Goal: Information Seeking & Learning: Learn about a topic

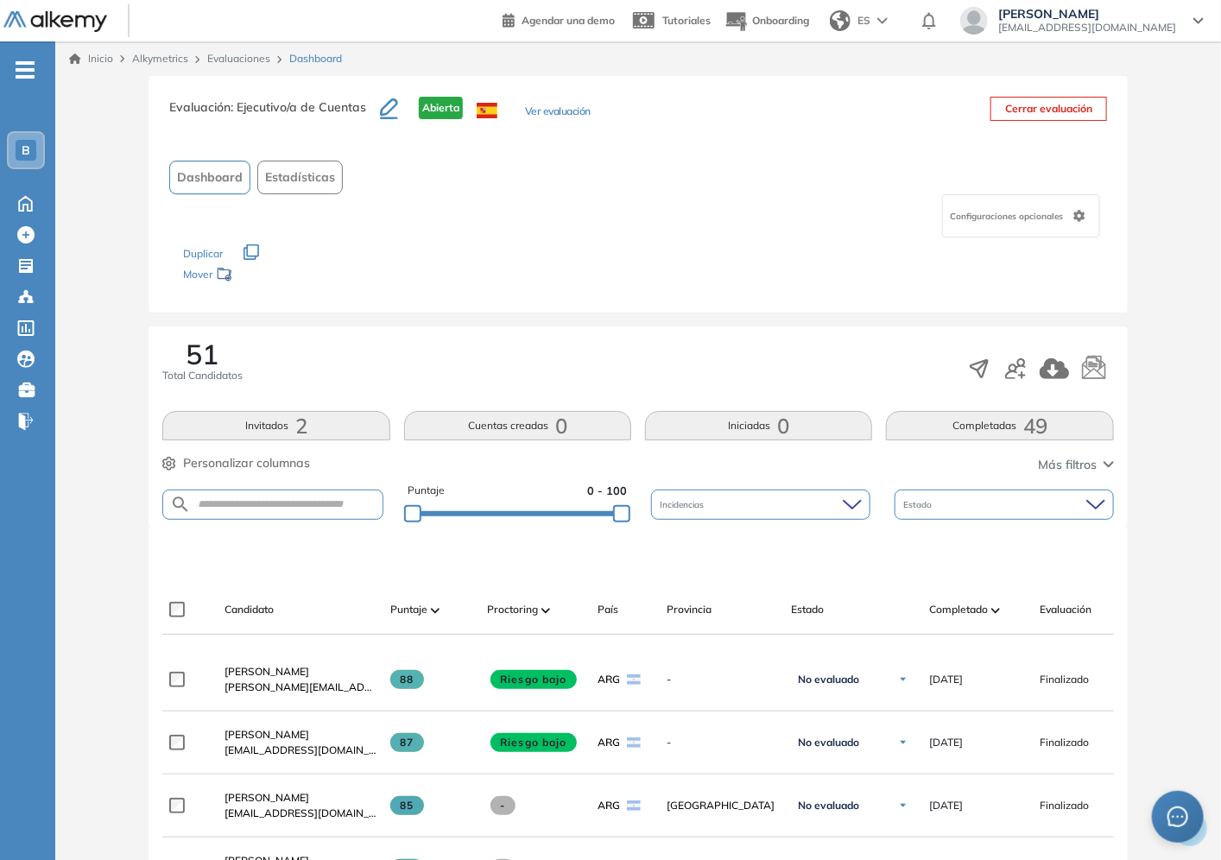
scroll to position [192, 0]
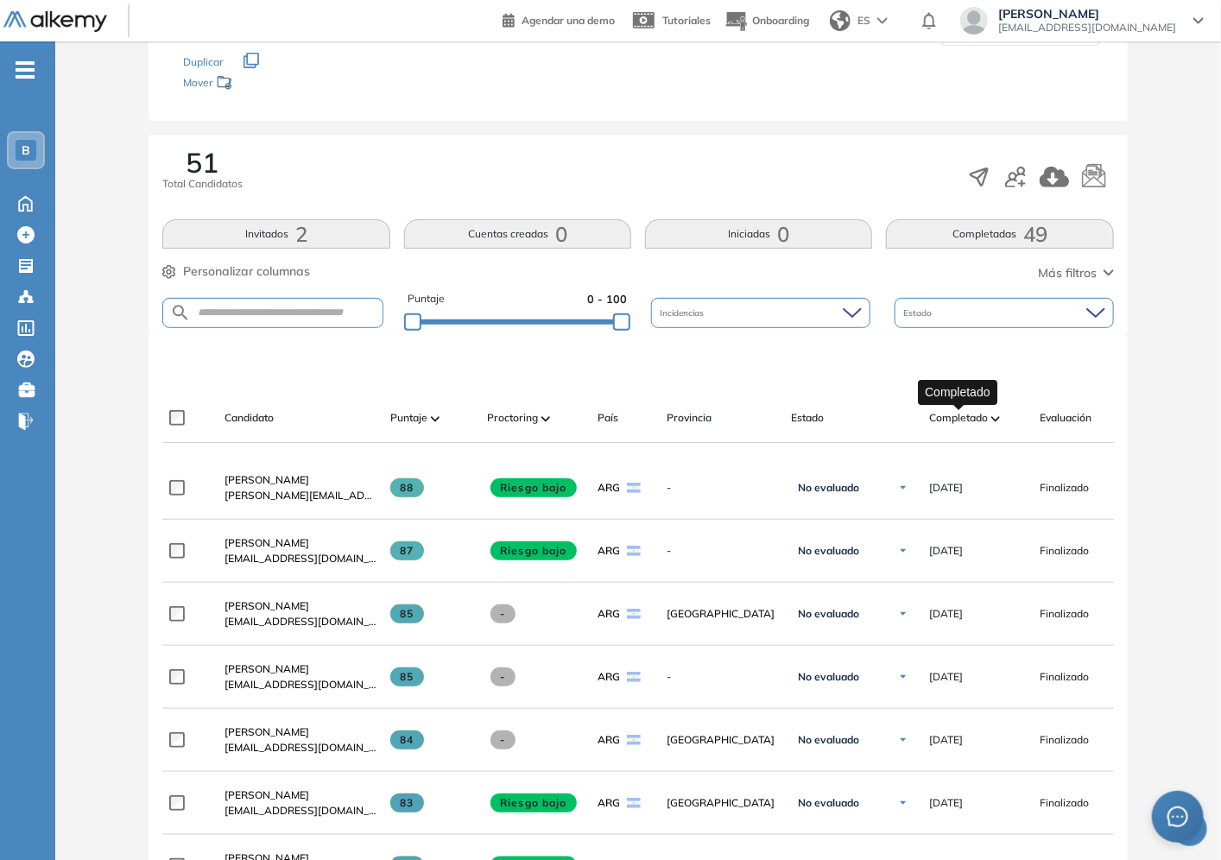
click at [963, 424] on span "Completado" at bounding box center [958, 418] width 59 height 16
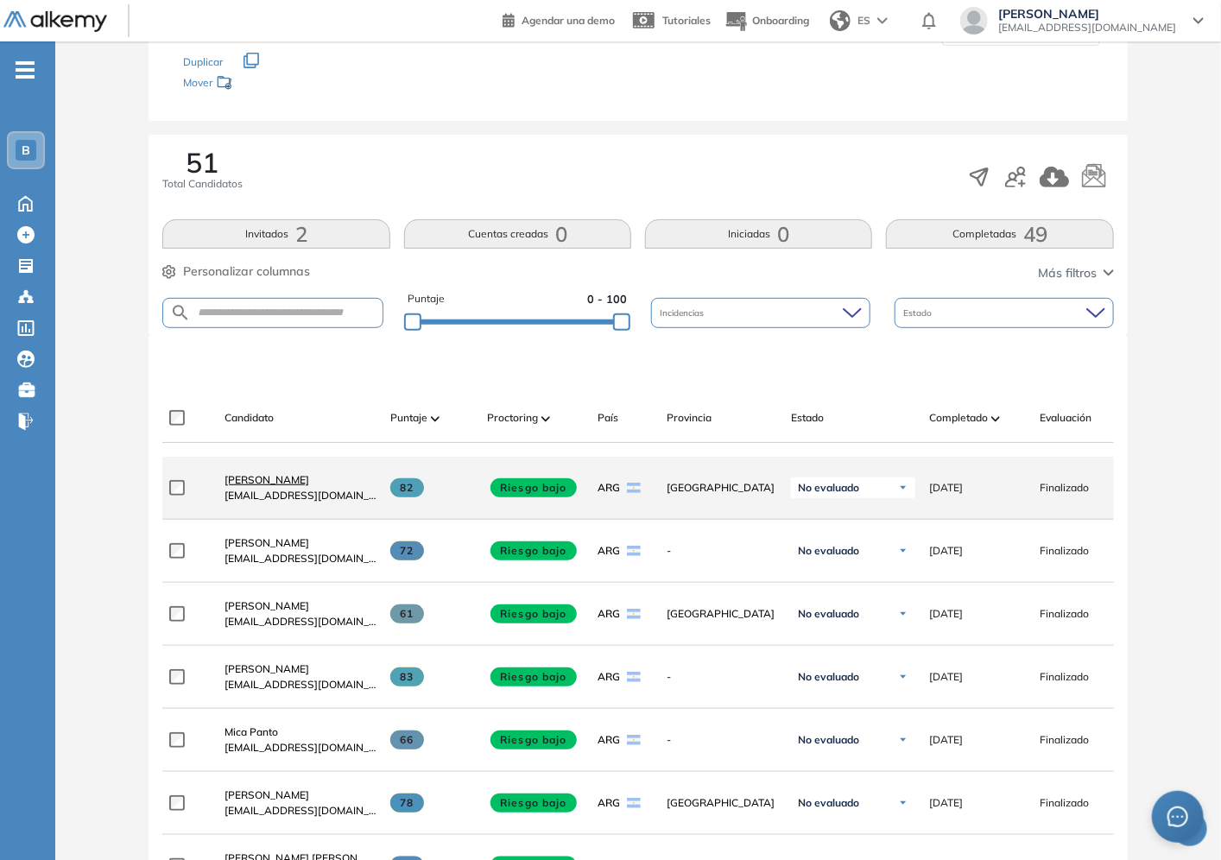
click at [262, 486] on span "Juli Ferreyra" at bounding box center [267, 479] width 85 height 13
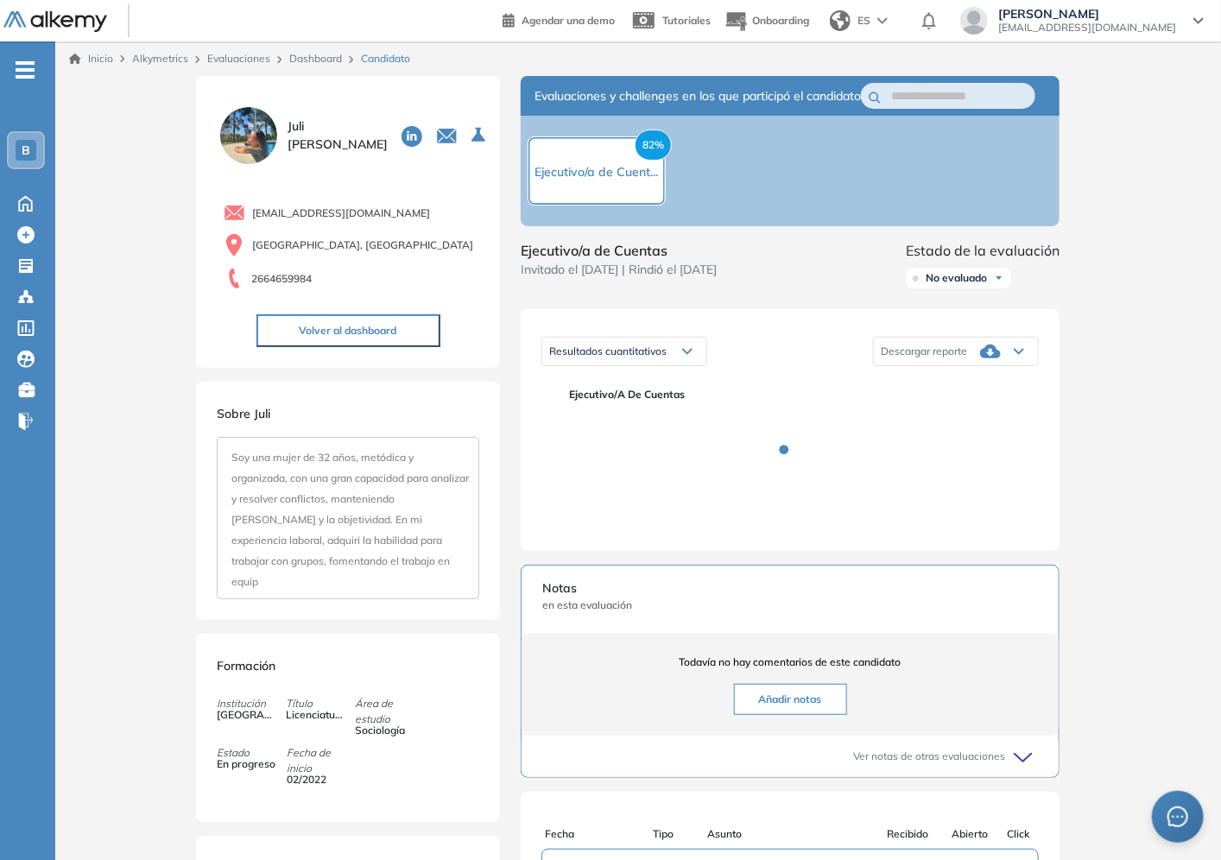
click at [256, 149] on img at bounding box center [249, 136] width 64 height 64
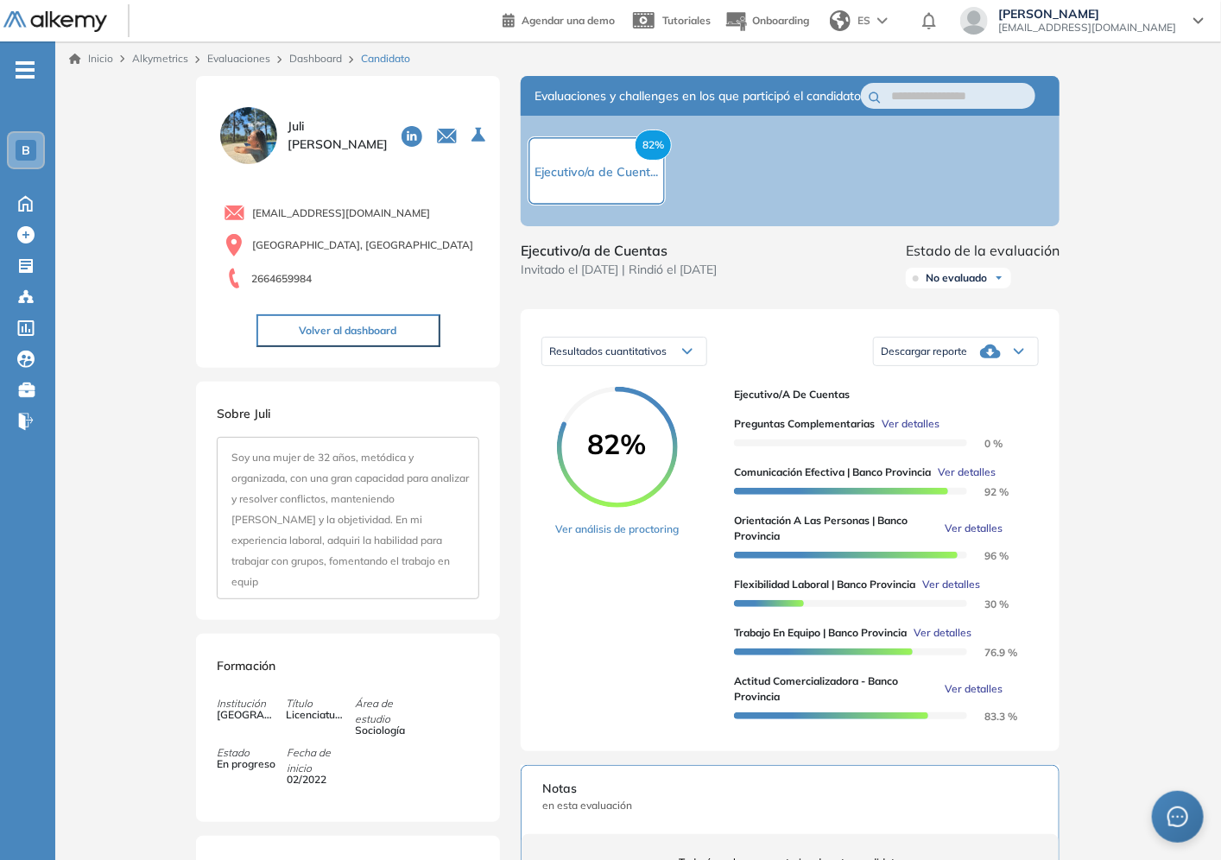
click at [256, 131] on img at bounding box center [249, 136] width 64 height 64
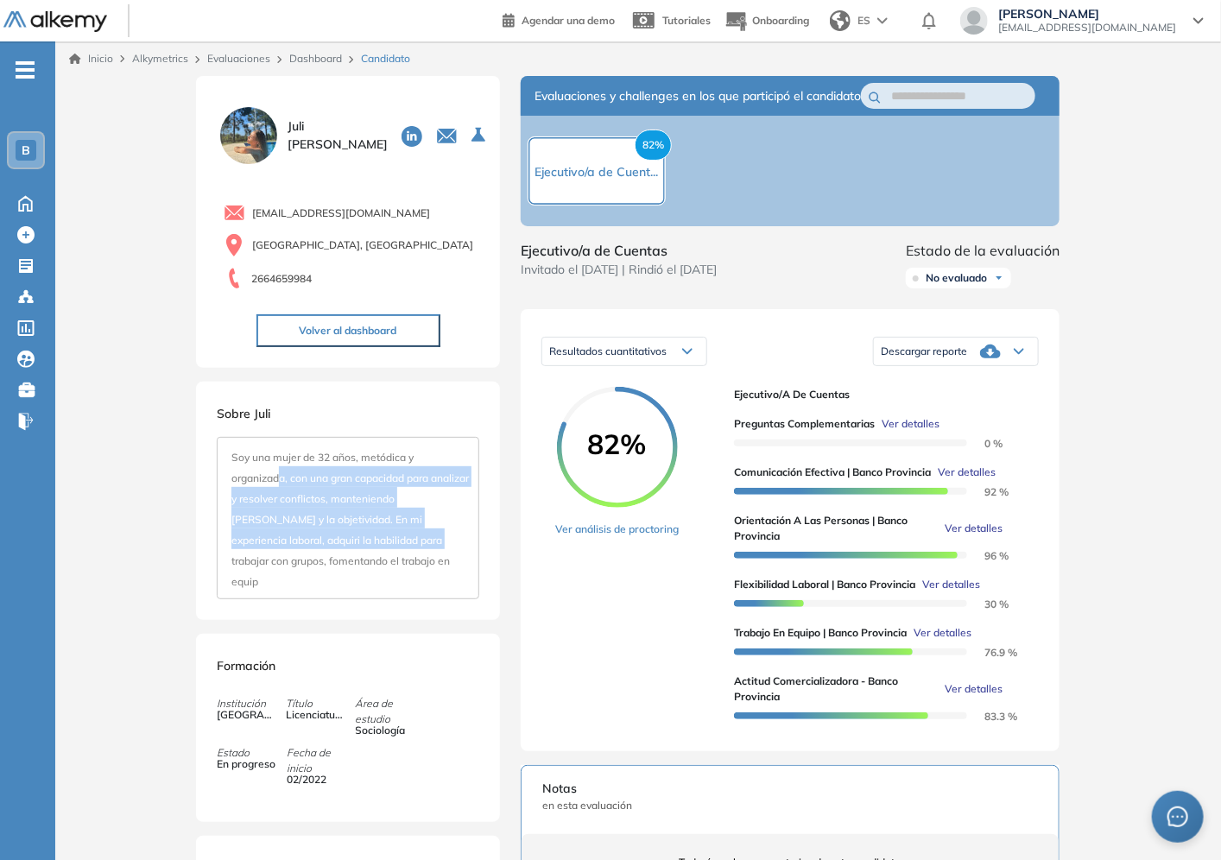
drag, startPoint x: 282, startPoint y: 468, endPoint x: 426, endPoint y: 542, distance: 161.1
click at [426, 542] on span "Soy una mujer de 32 años, metódica y organizada, con una gran capacidad para an…" at bounding box center [350, 519] width 238 height 137
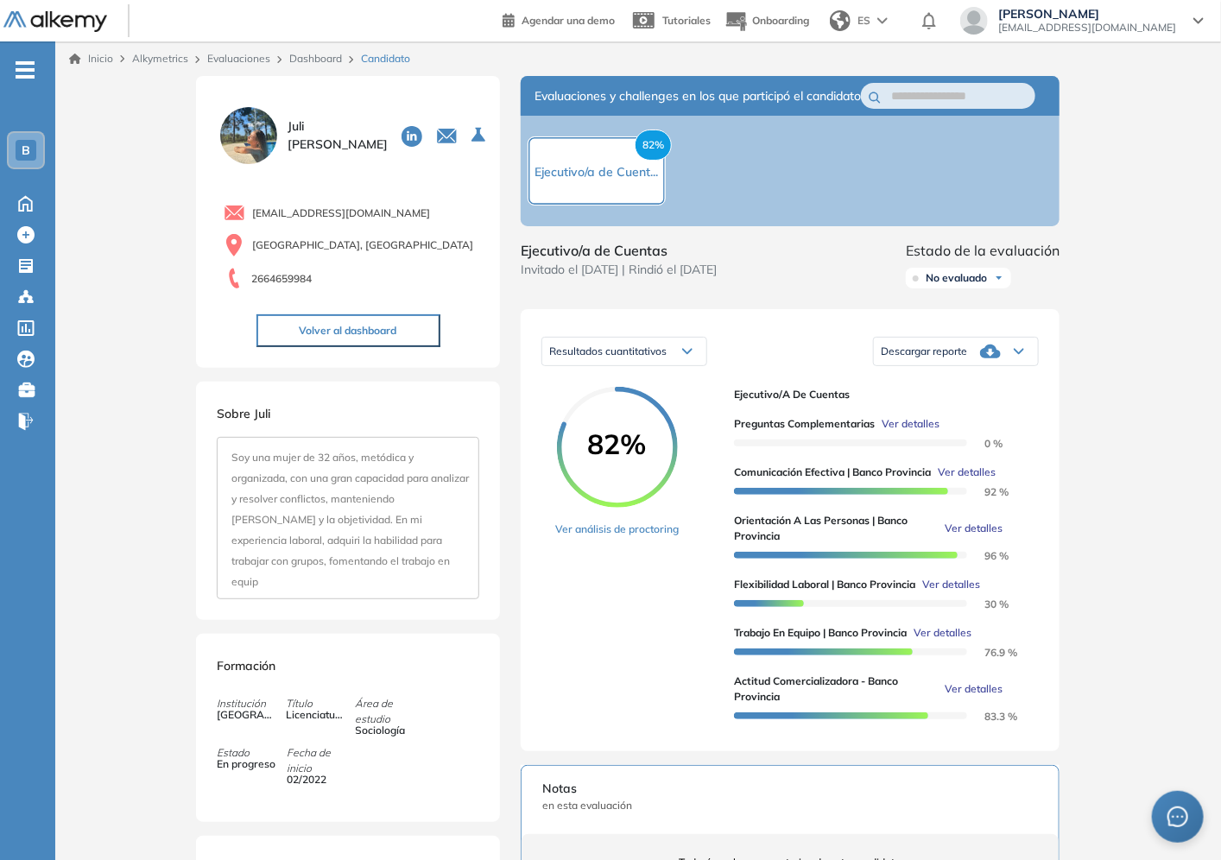
click at [307, 53] on link "Dashboard" at bounding box center [315, 58] width 53 height 13
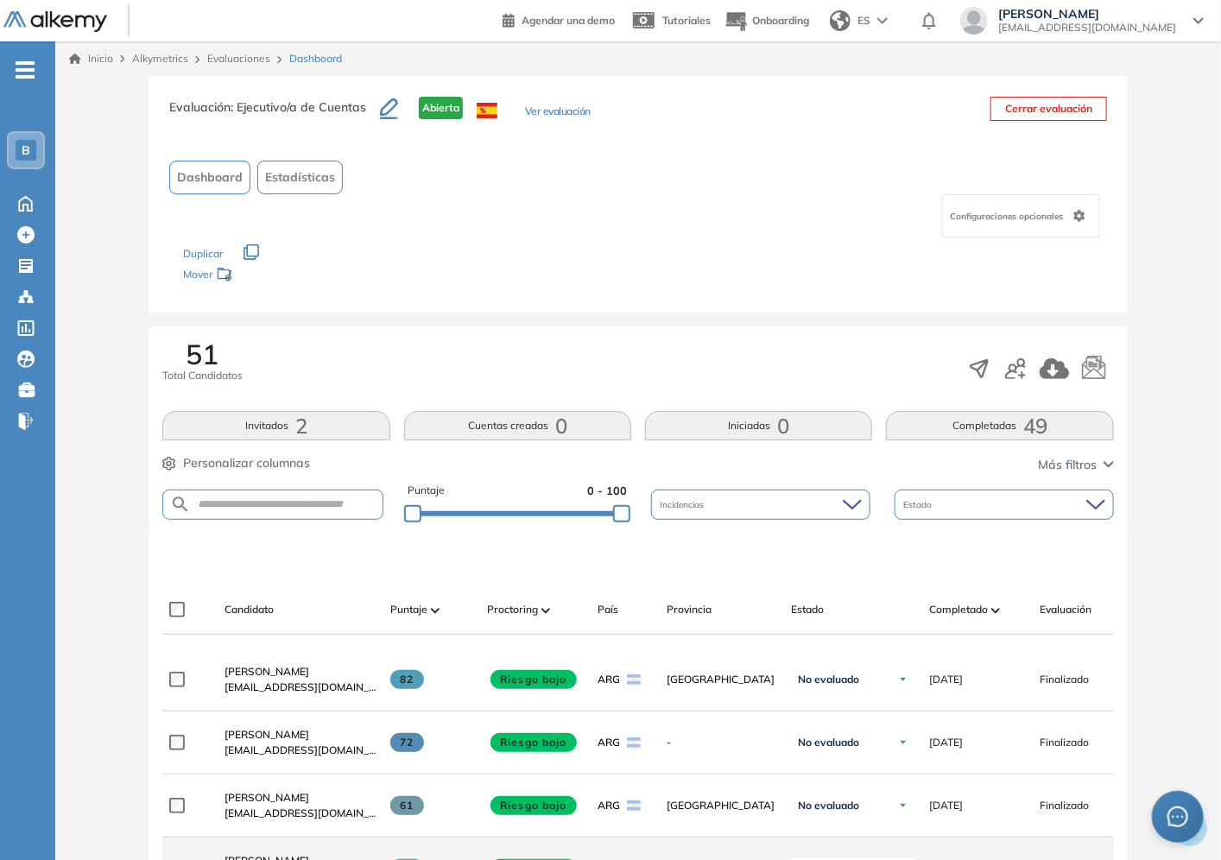
scroll to position [383, 0]
